Goal: Information Seeking & Learning: Learn about a topic

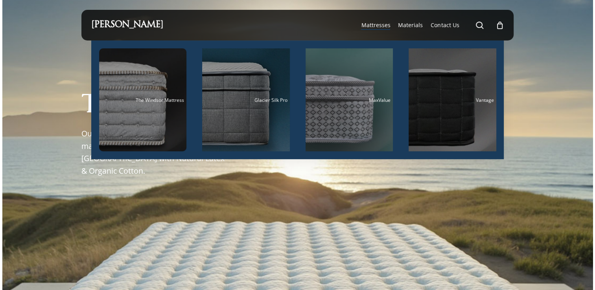
click at [376, 26] on span "Mattresses" at bounding box center [375, 24] width 29 height 7
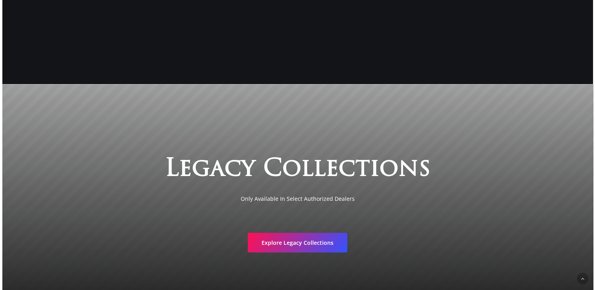
scroll to position [1369, 0]
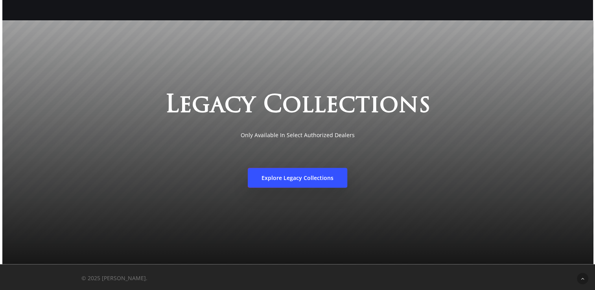
click at [297, 180] on span "Explore Legacy Collections" at bounding box center [298, 178] width 72 height 8
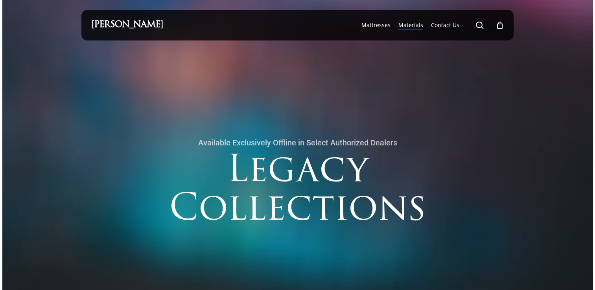
click at [410, 27] on span "Materials" at bounding box center [410, 24] width 25 height 7
